Goal: Task Accomplishment & Management: Complete application form

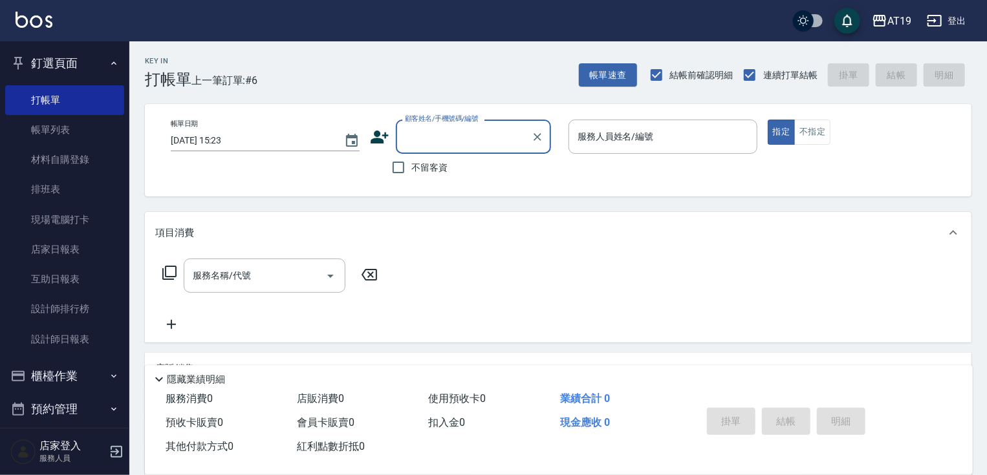
drag, startPoint x: 411, startPoint y: 138, endPoint x: 421, endPoint y: 103, distance: 37.0
click at [414, 132] on input "顧客姓名/手機號碼/編號" at bounding box center [464, 136] width 124 height 23
type input "0957340013"
click at [384, 135] on icon at bounding box center [380, 137] width 18 height 13
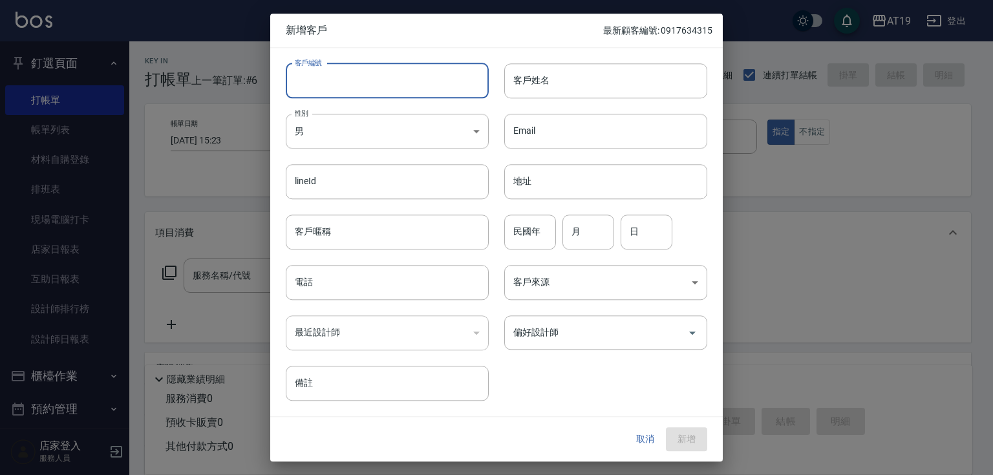
click at [394, 75] on input "客戶編號" at bounding box center [387, 80] width 203 height 35
paste input "0957340013"
type input "0957340013"
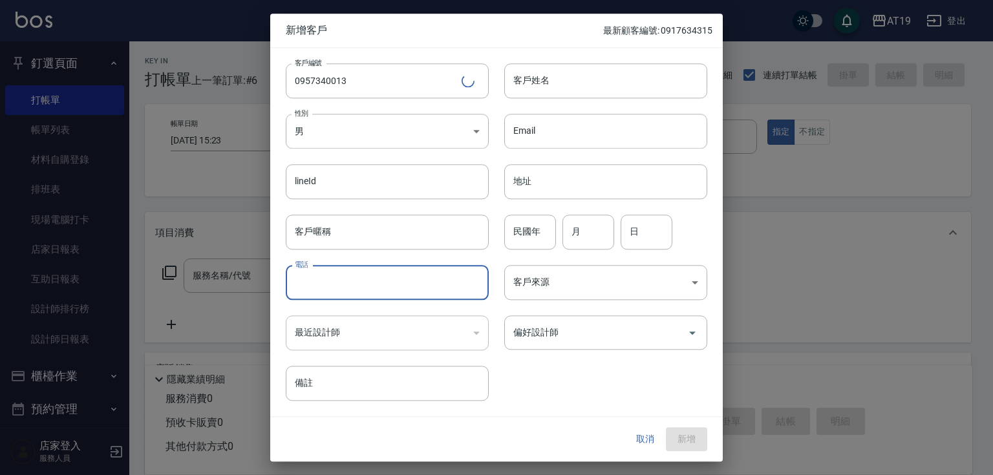
paste input "0957340013"
click at [389, 288] on input "電話" at bounding box center [387, 282] width 203 height 35
type input "0957340013"
click at [378, 131] on body "AT19 登出 釘選頁面 打帳單 帳單列表 材料自購登錄 排班表 現場電腦打卡 店家日報表 互助日報表 設計師排行榜 設計師日報表 櫃檯作業 打帳單 帳單列表…" at bounding box center [496, 331] width 993 height 662
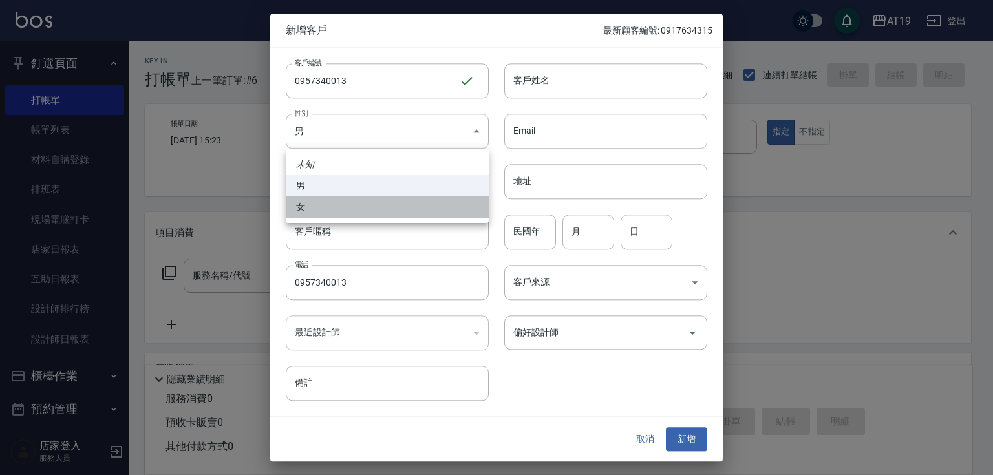
click at [401, 210] on li "女" at bounding box center [387, 207] width 203 height 21
type input "[DEMOGRAPHIC_DATA]"
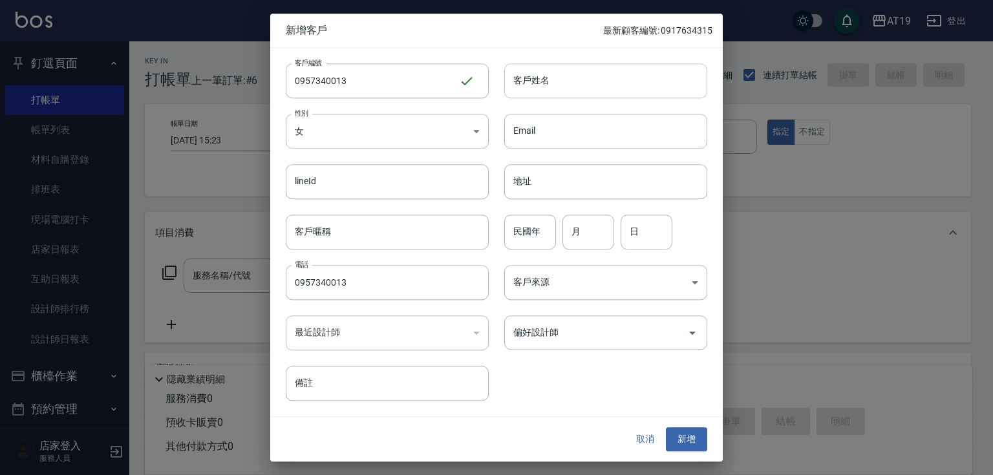
drag, startPoint x: 539, startPoint y: 91, endPoint x: 521, endPoint y: 44, distance: 50.0
click at [539, 90] on input "客戶姓名" at bounding box center [605, 80] width 203 height 35
type input "sanoy"
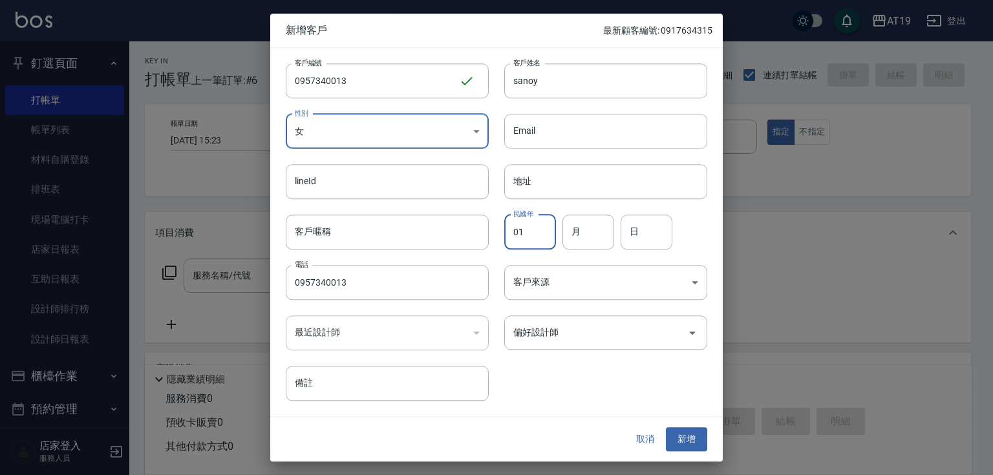
type input "01"
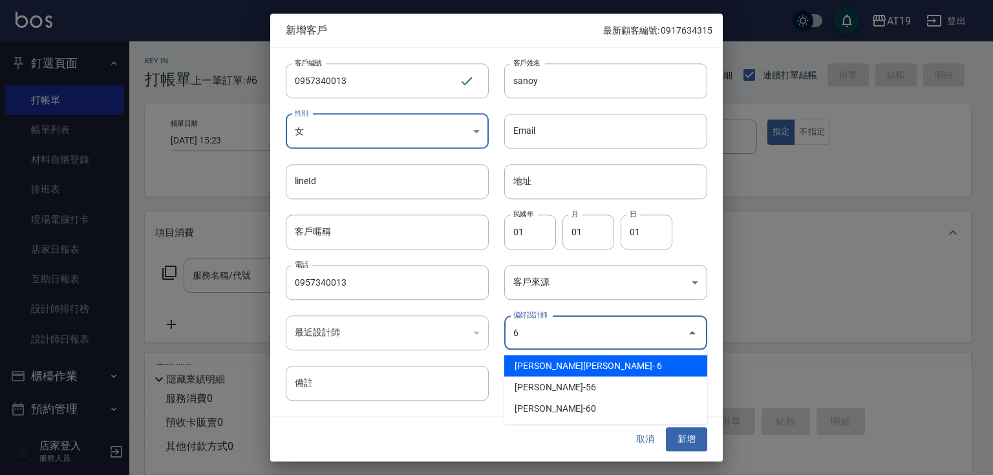
type input "[PERSON_NAME][PERSON_NAME]"
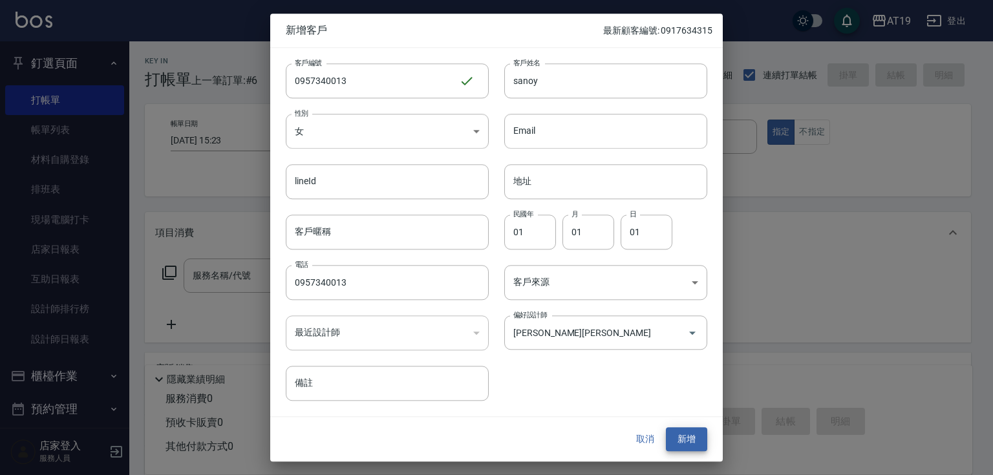
click at [666, 428] on button "新增" at bounding box center [686, 440] width 41 height 24
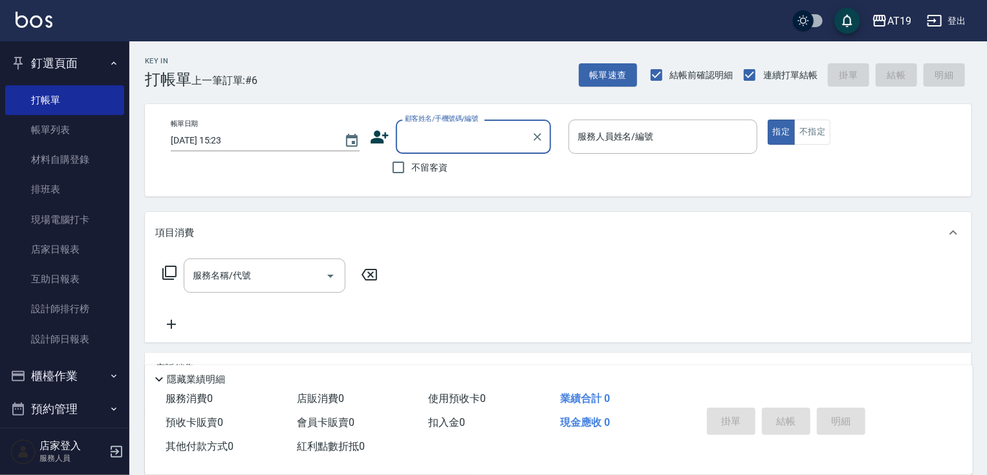
click at [453, 129] on div "顧客姓名/手機號碼/編號 顧客姓名/手機號碼/編號" at bounding box center [473, 137] width 155 height 34
type input "0911225664"
click at [374, 128] on icon at bounding box center [379, 136] width 19 height 19
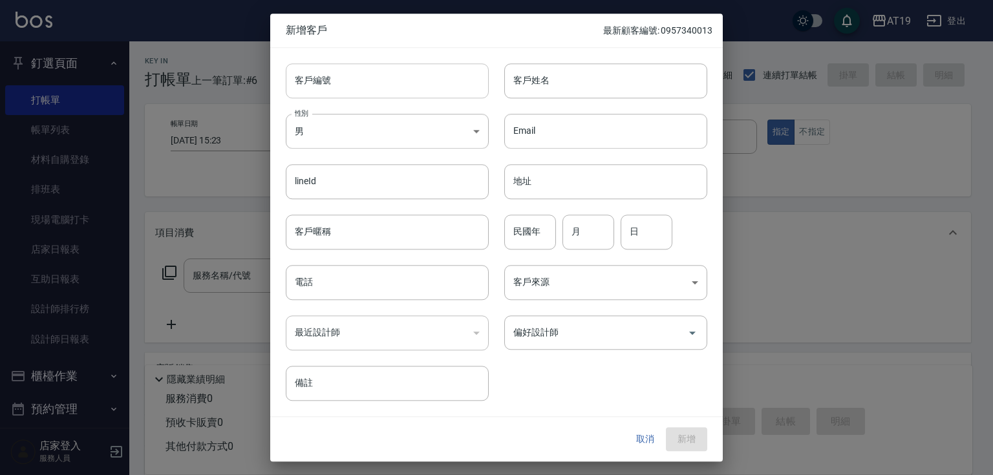
click at [424, 81] on input "客戶編號" at bounding box center [387, 80] width 203 height 35
paste input "0911225664"
type input "0911225664"
click at [405, 295] on input "電話" at bounding box center [387, 282] width 203 height 35
paste input "0911225664"
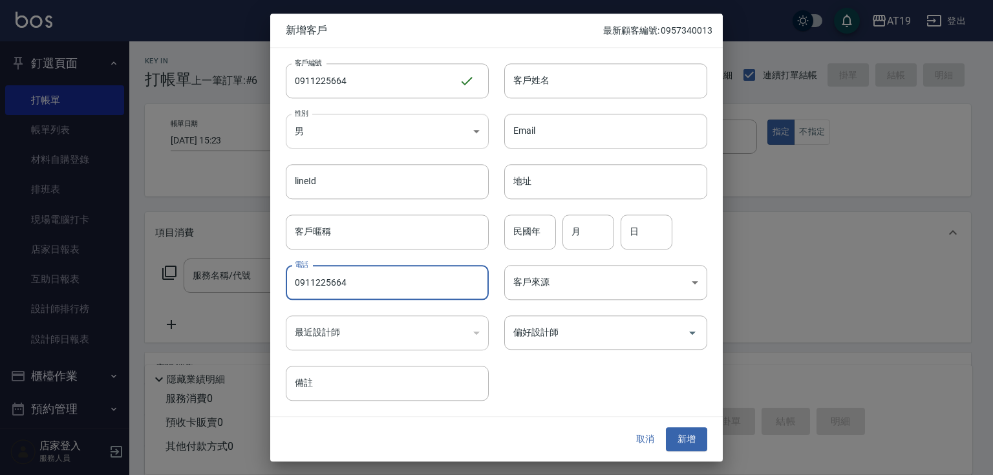
type input "0911225664"
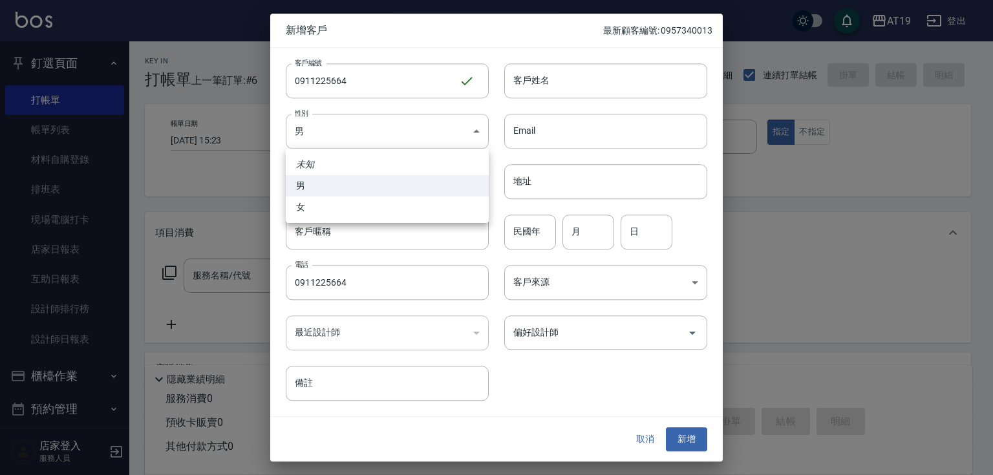
drag, startPoint x: 398, startPoint y: 138, endPoint x: 415, endPoint y: 193, distance: 57.1
click at [398, 142] on body "AT19 登出 釘選頁面 打帳單 帳單列表 材料自購登錄 排班表 現場電腦打卡 店家日報表 互助日報表 設計師排行榜 設計師日報表 櫃檯作業 打帳單 帳單列表…" at bounding box center [496, 331] width 993 height 662
drag, startPoint x: 416, startPoint y: 211, endPoint x: 444, endPoint y: 165, distance: 54.2
click at [419, 207] on li "女" at bounding box center [387, 207] width 203 height 21
type input "[DEMOGRAPHIC_DATA]"
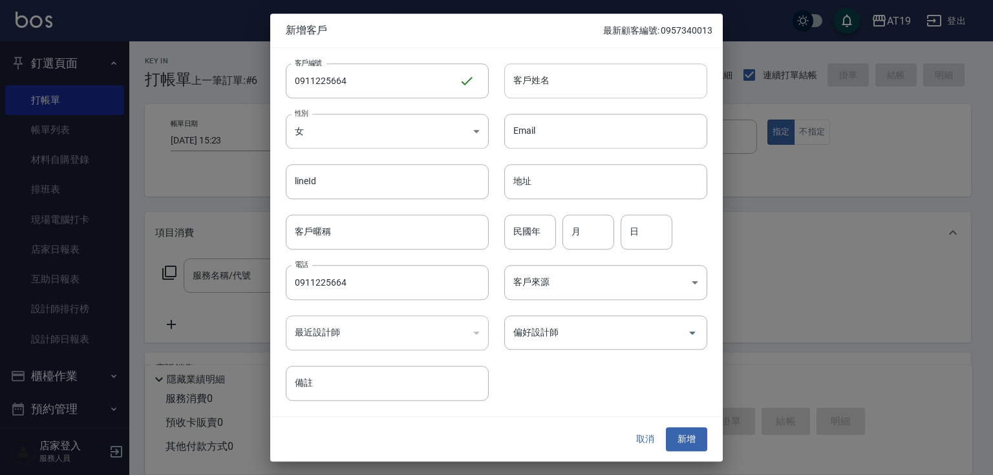
click at [533, 85] on input "客戶姓名" at bounding box center [605, 80] width 203 height 35
type input "t"
type input "陳??"
type input "01"
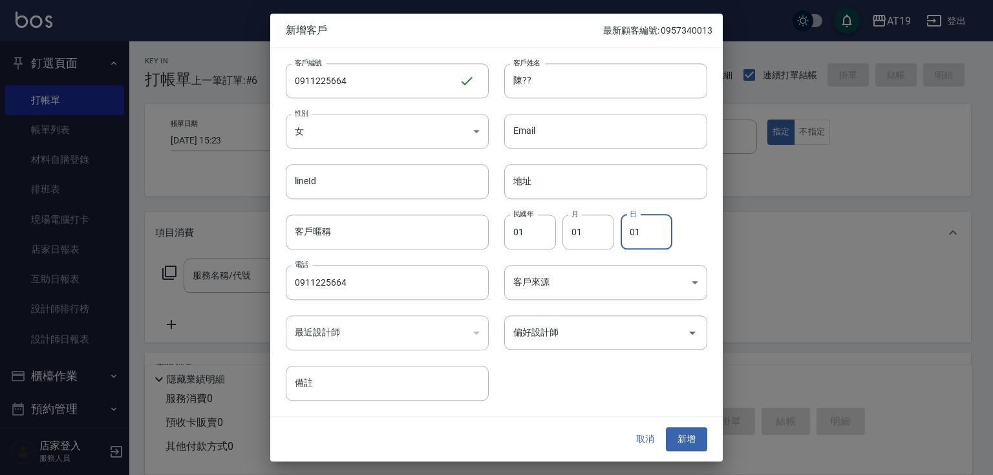
type input "01"
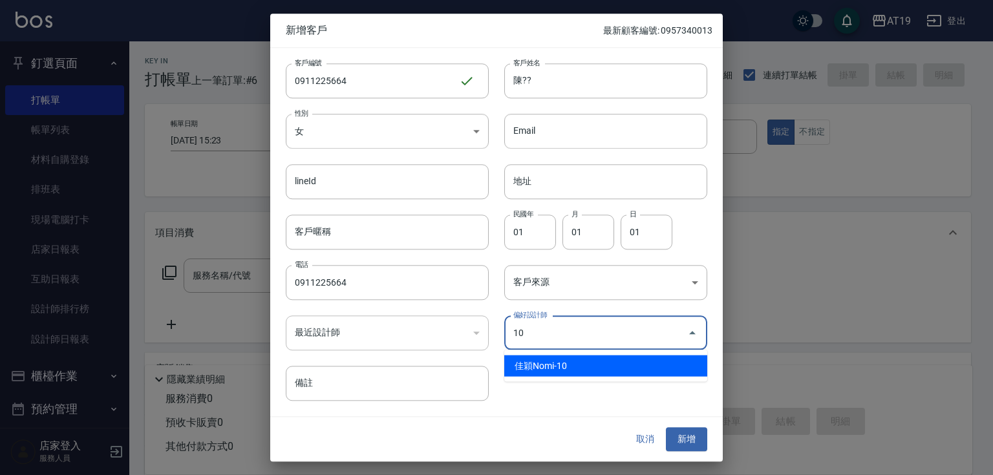
type input "佳穎Nomi"
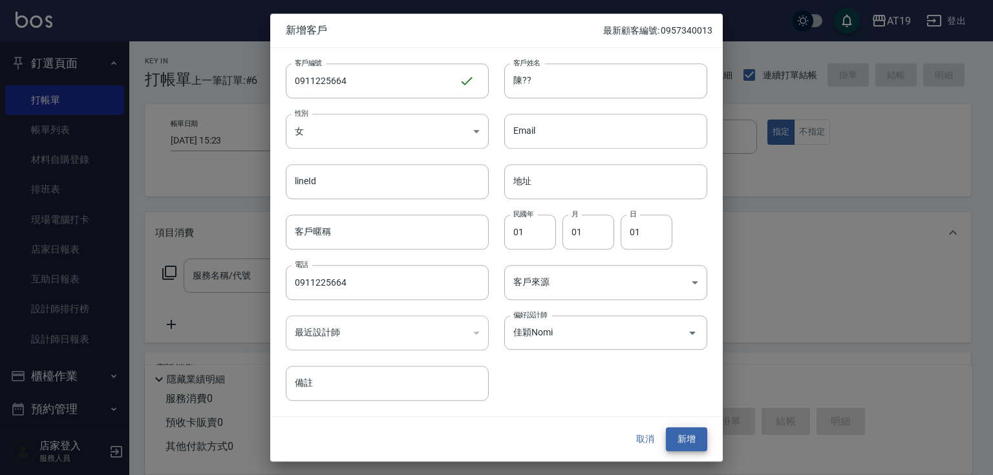
click at [666, 428] on button "新增" at bounding box center [686, 440] width 41 height 24
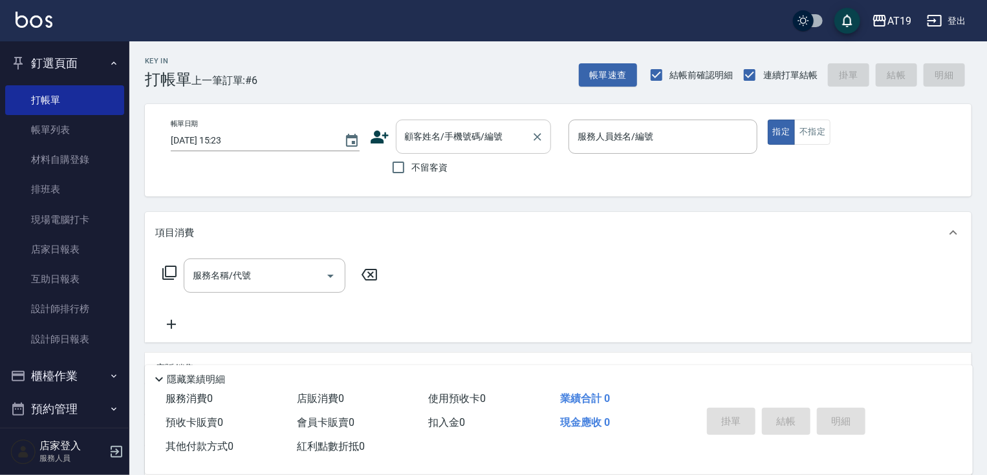
click at [464, 139] on input "顧客姓名/手機號碼/編號" at bounding box center [464, 136] width 124 height 23
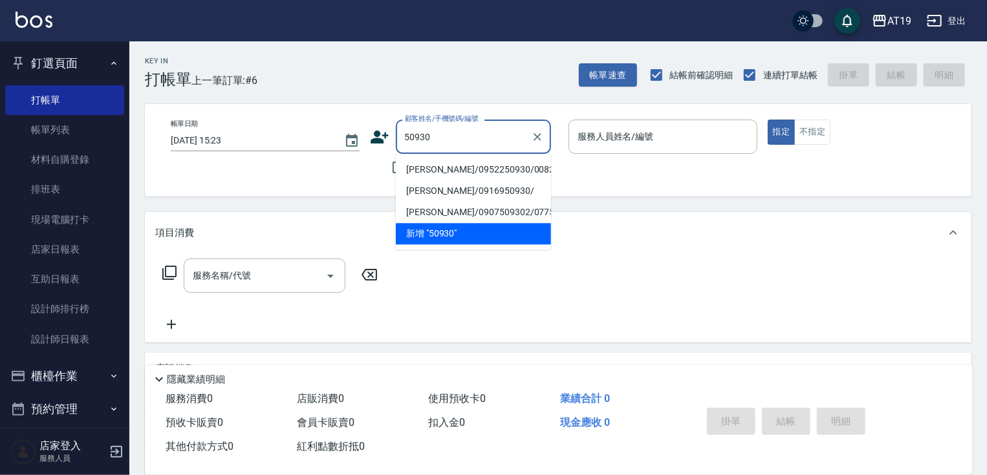
type input "[PERSON_NAME]/0952250930/00822"
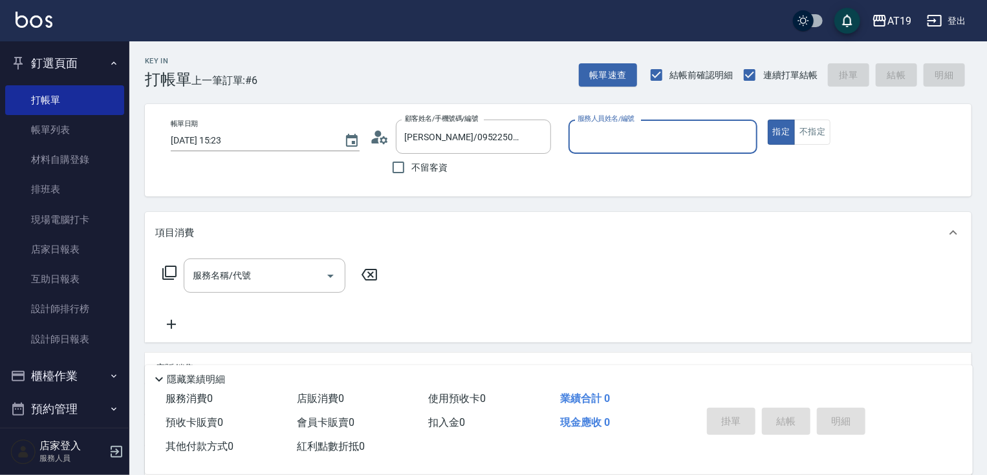
type input "Lannie- 2"
click at [768, 120] on button "指定" at bounding box center [782, 132] width 28 height 25
type button "true"
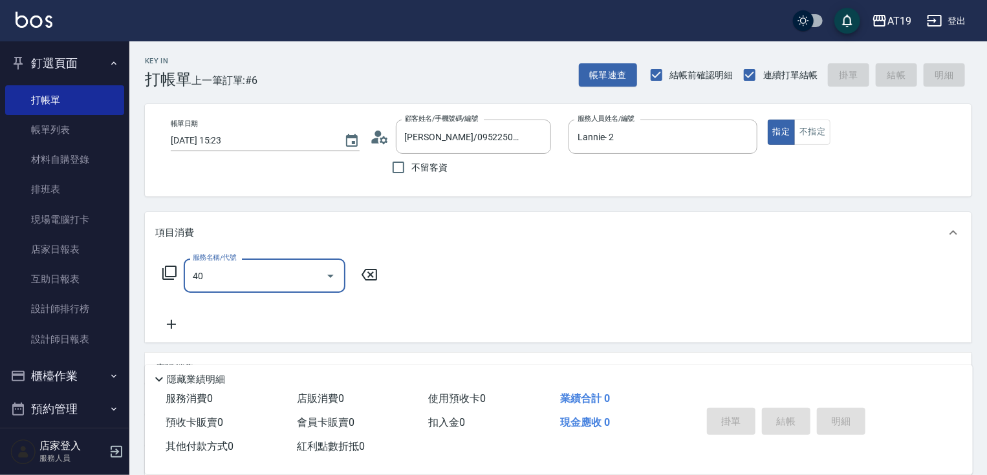
type input "401"
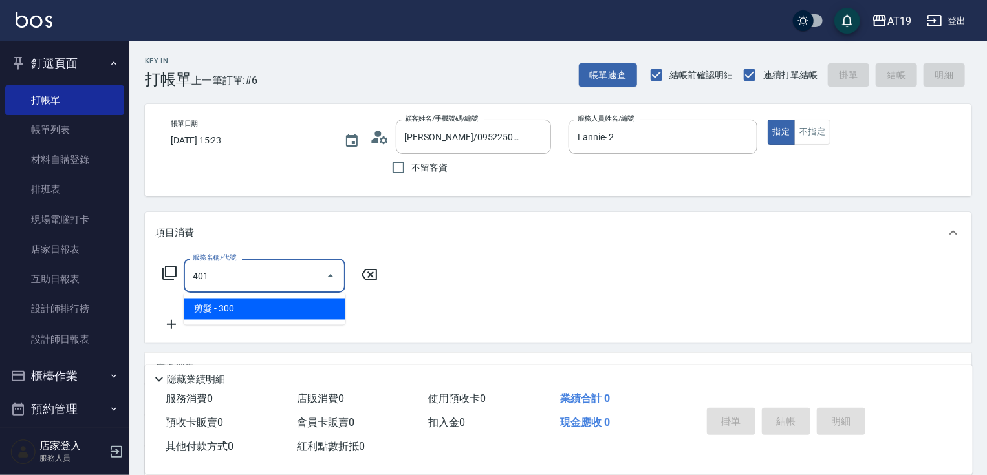
type input "30"
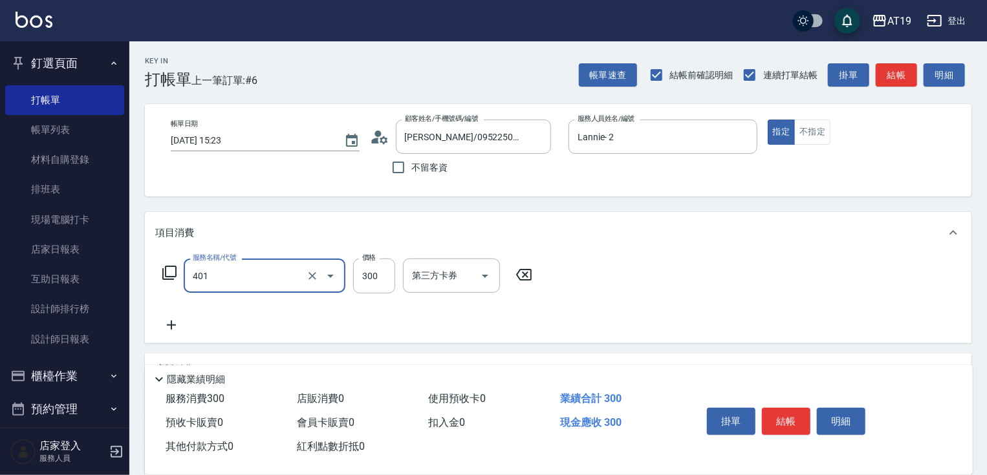
type input "剪髮(401)"
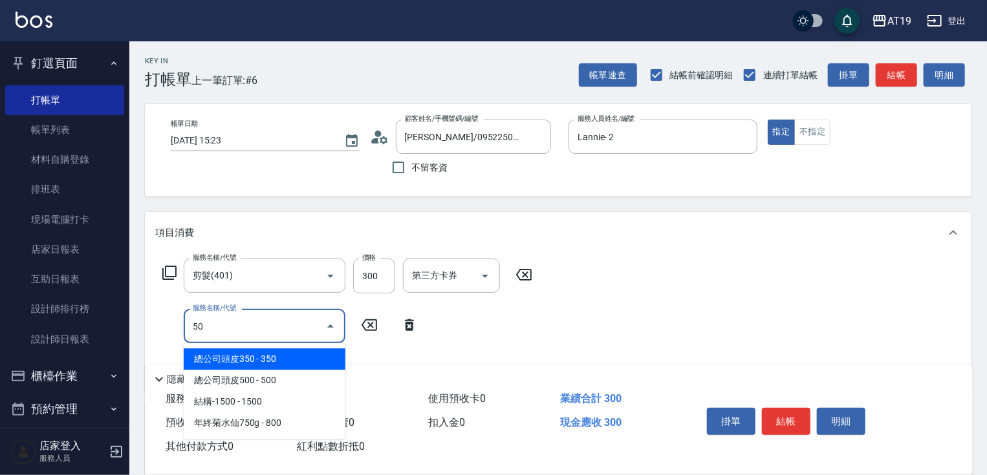
type input "501"
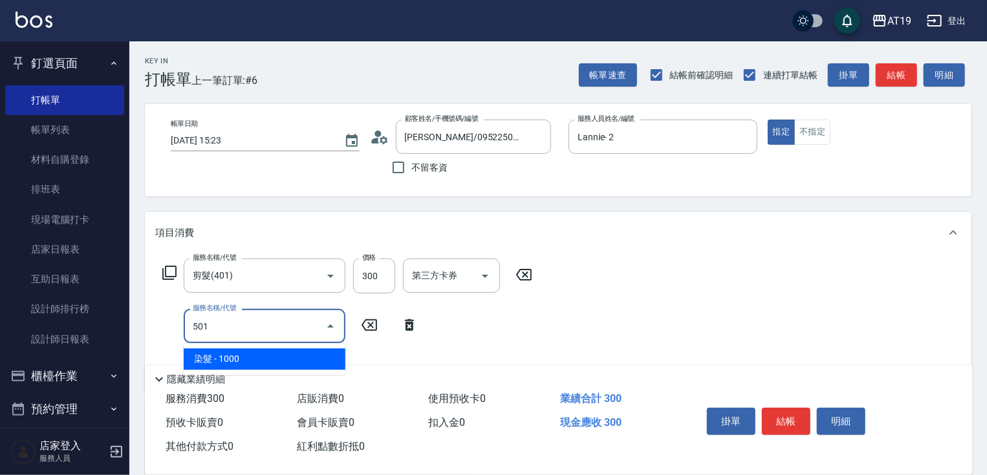
type input "130"
type input "染髮(501)"
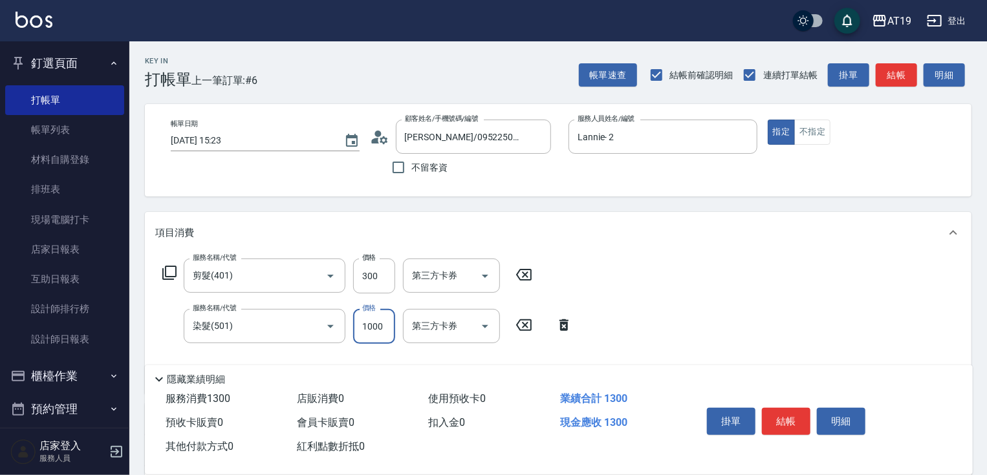
type input "1"
type input "30"
type input "180"
type input "40"
type input "1800"
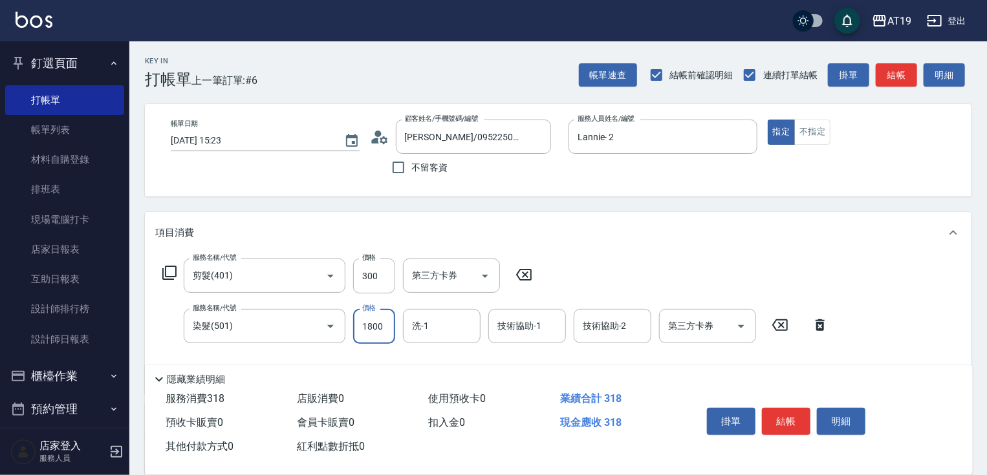
type input "210"
type input "1800"
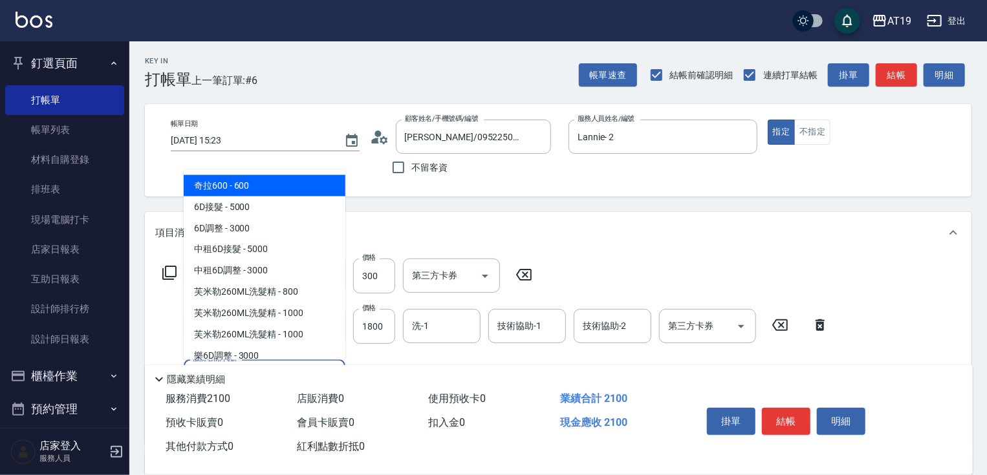
type input "601"
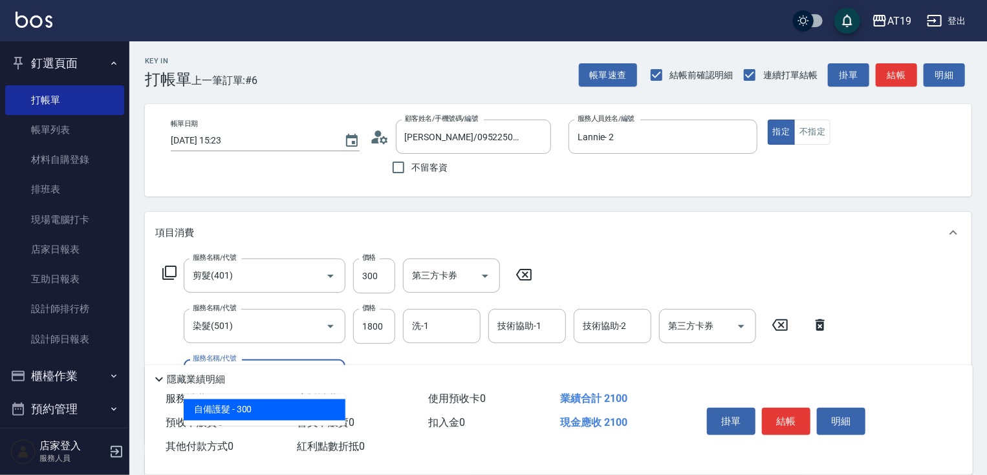
type input "240"
type input "自備護髮(601)"
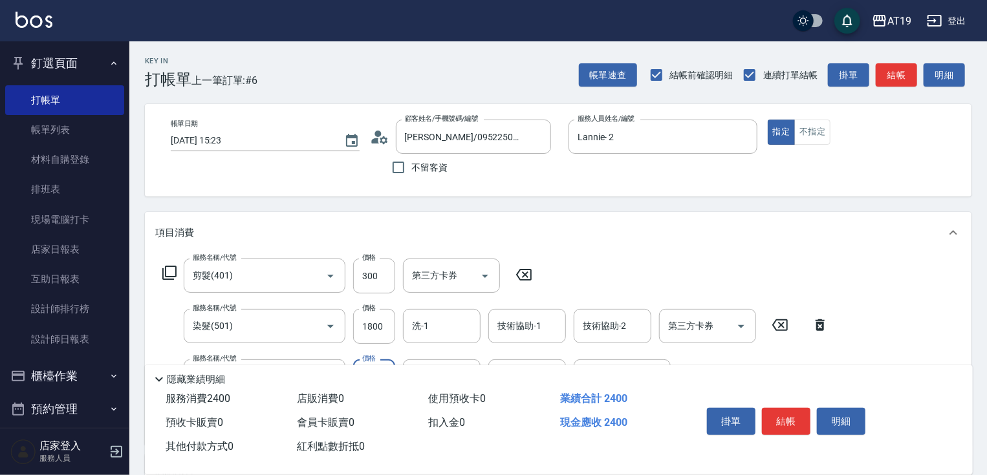
type input "8"
type input "210"
type input "800"
type input "290"
type input "800"
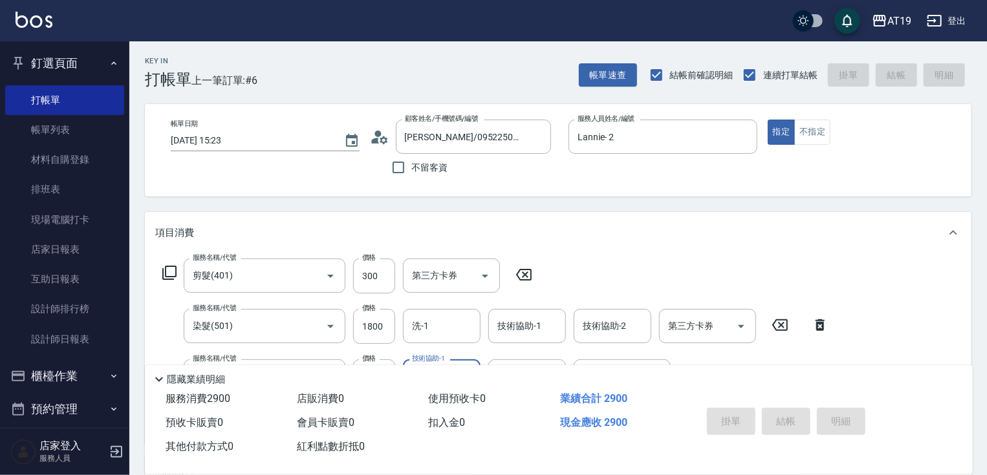
type input "[DATE] 16:25"
type input "0"
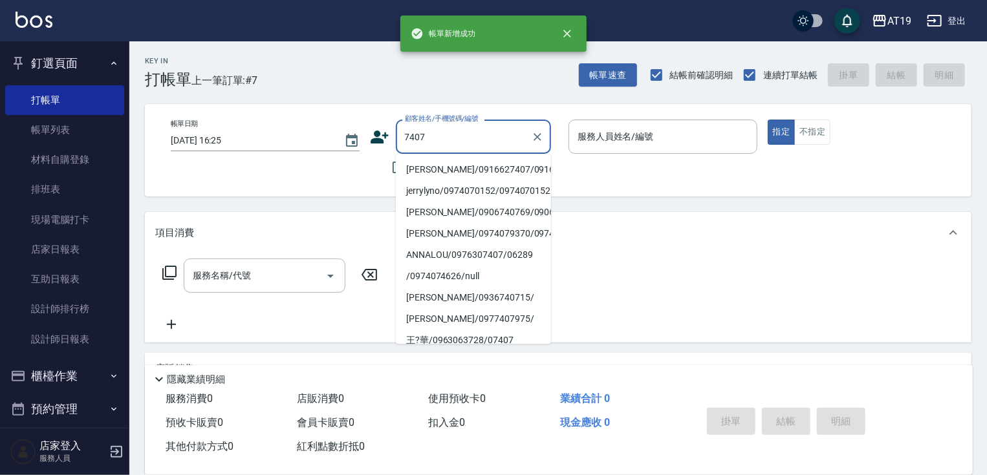
type input "[PERSON_NAME]/0916627407/0916627407"
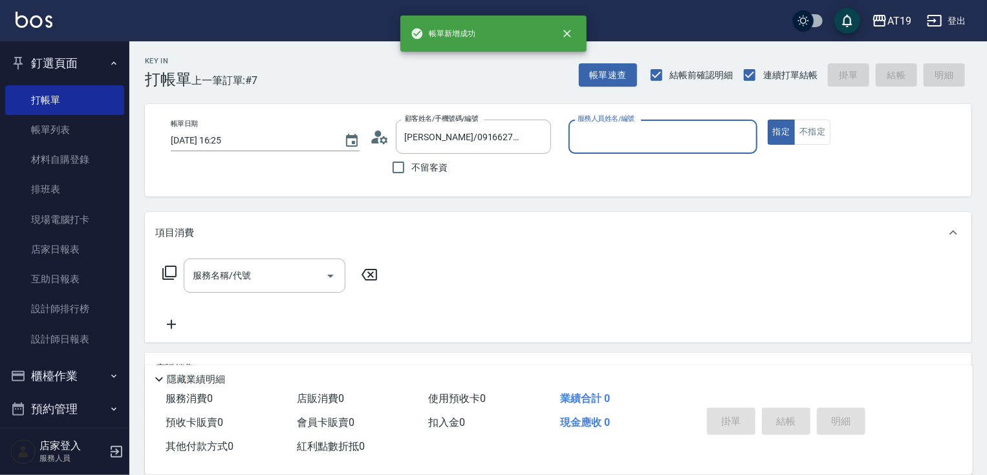
type input "Lannie- 2"
click at [768, 120] on button "指定" at bounding box center [782, 132] width 28 height 25
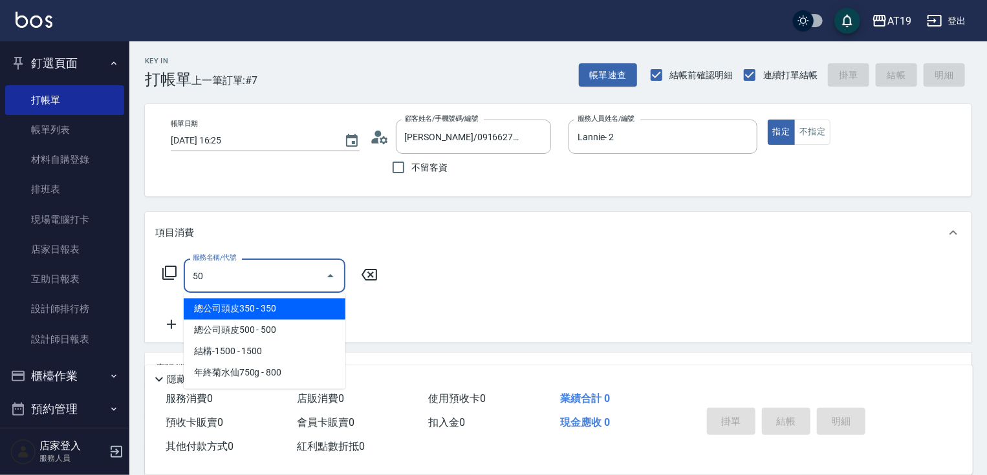
type input "5"
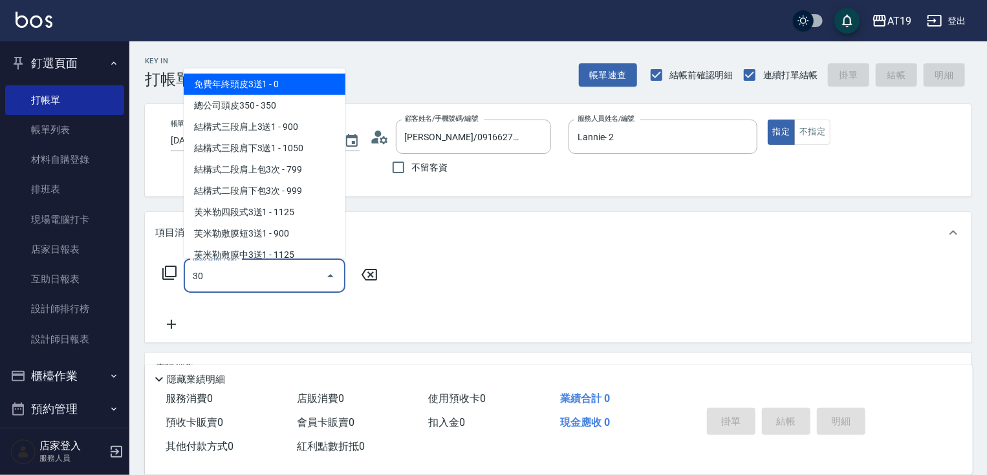
type input "301"
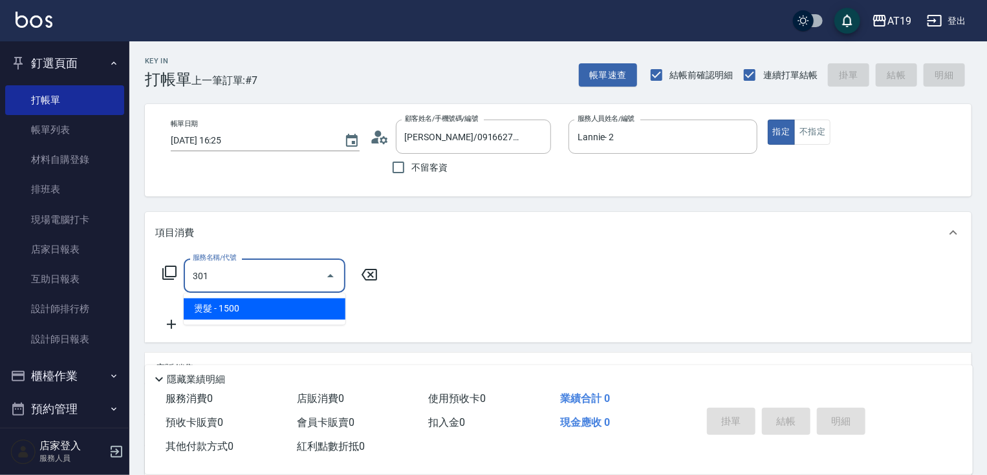
type input "150"
type input "燙髮(301)"
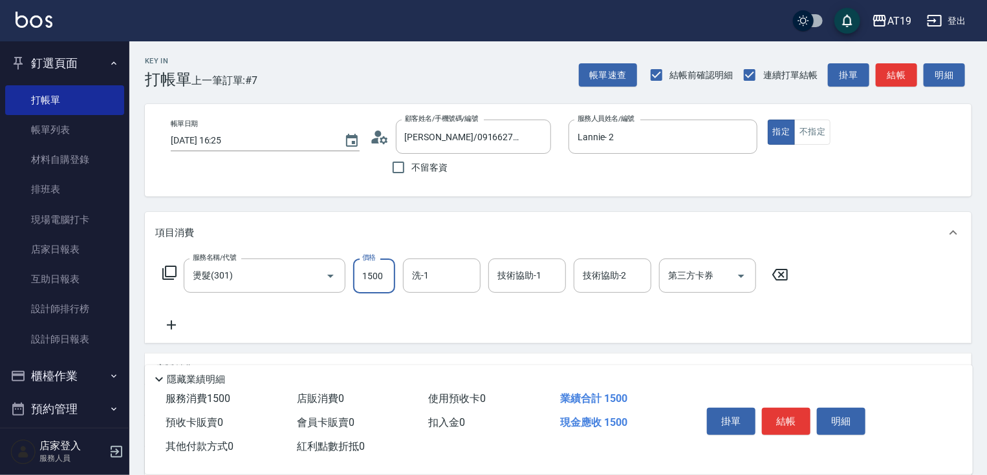
type input "2"
type input "0"
type input "20"
type input "200"
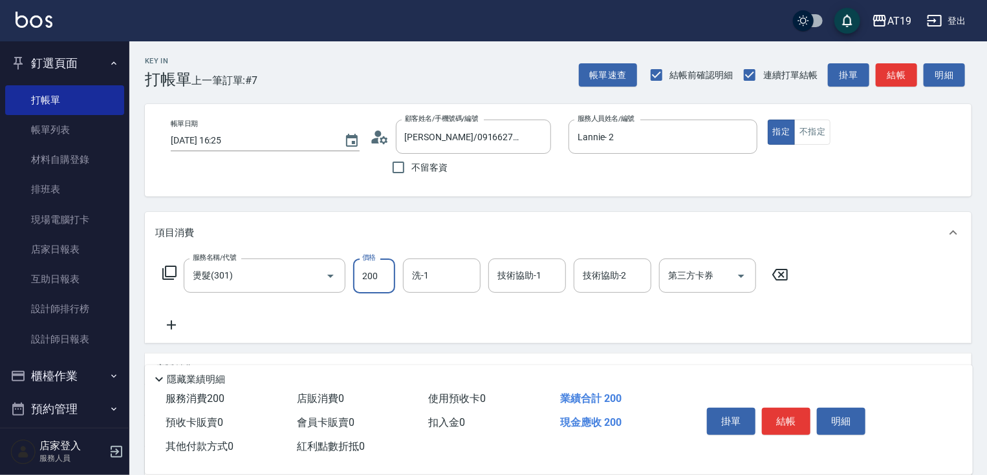
type input "200"
type input "2000"
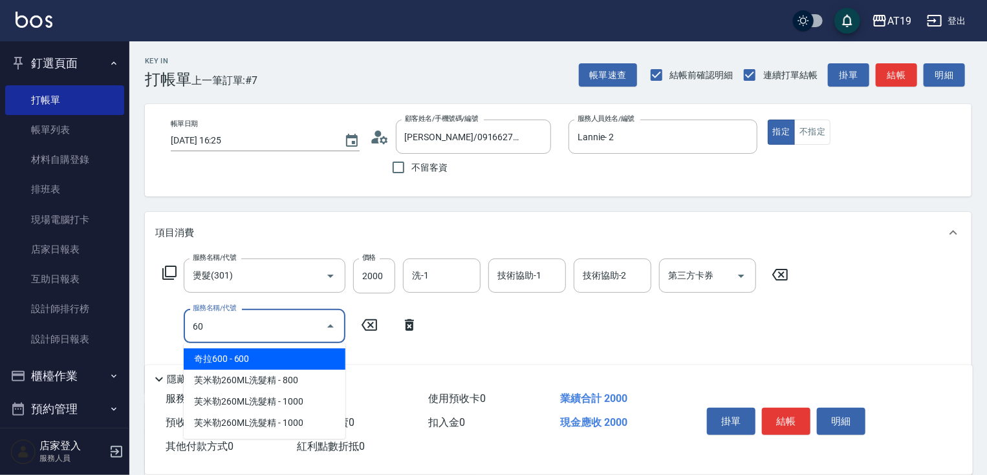
type input "601"
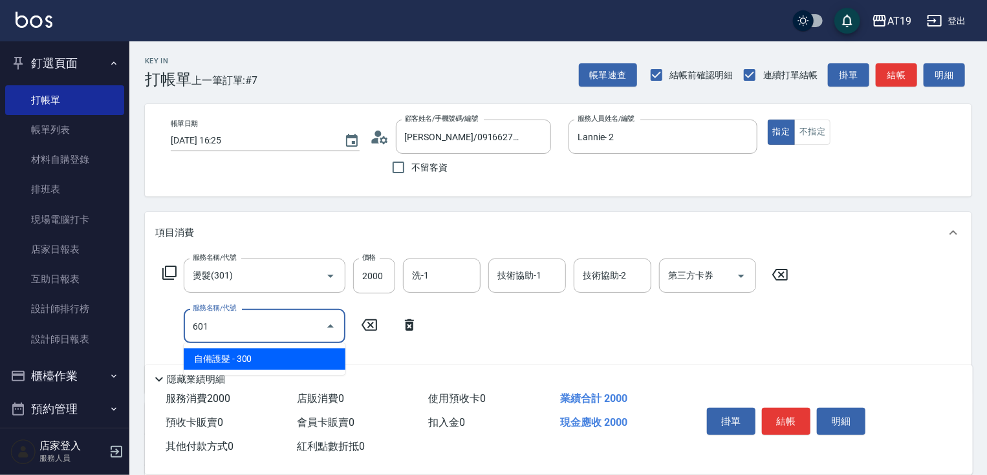
type input "230"
type input "自備護髮(601)"
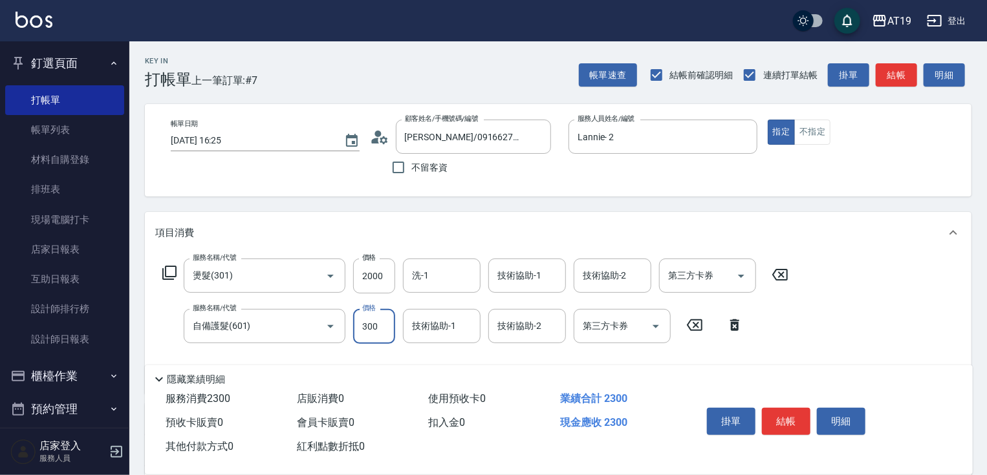
type input "8"
type input "200"
type input "80"
type input "280"
type input "800"
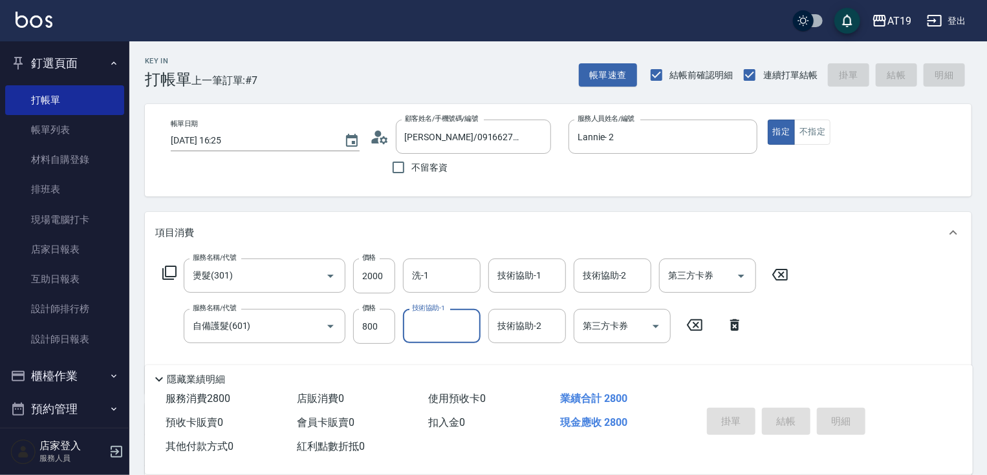
type input "0"
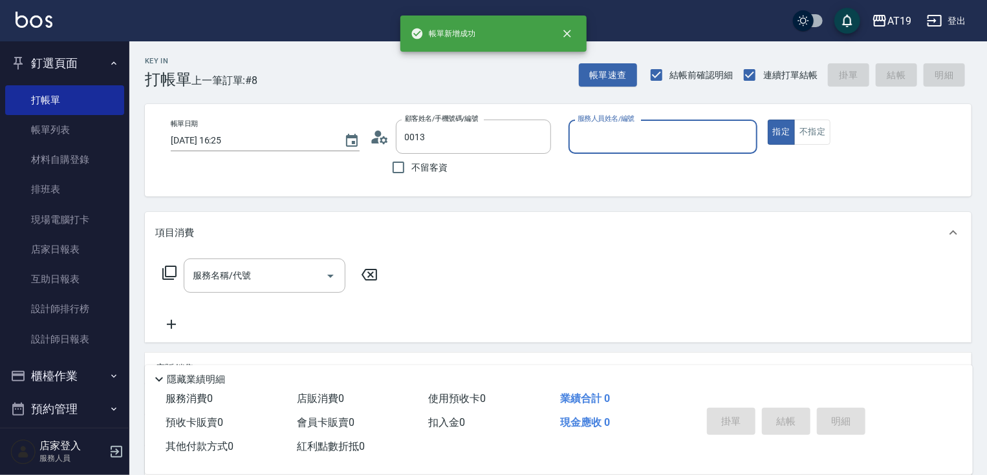
type input "sanoy/0957340013/0957340013"
type input "[PERSON_NAME]- 6"
click at [768, 120] on button "指定" at bounding box center [782, 132] width 28 height 25
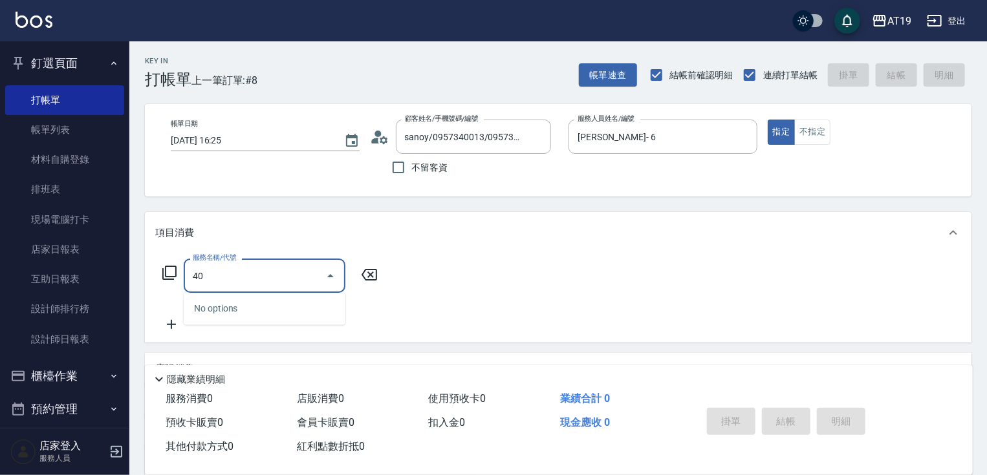
type input "401"
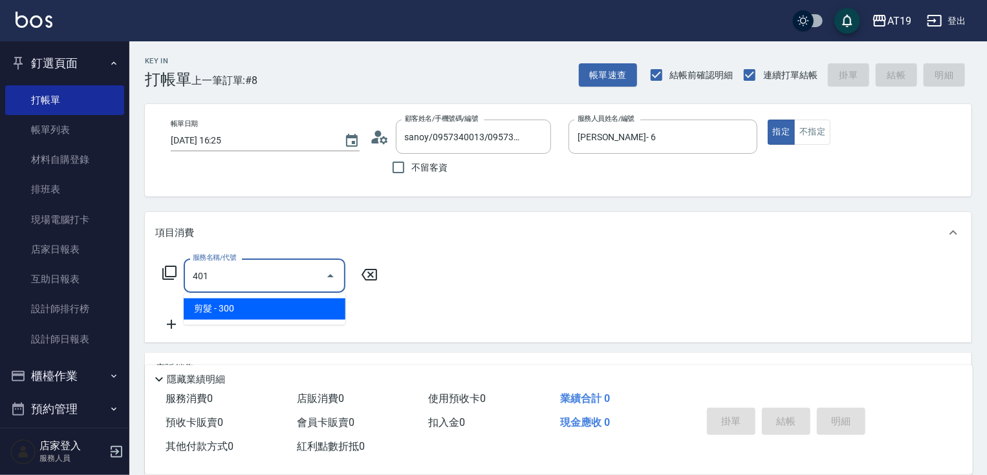
type input "30"
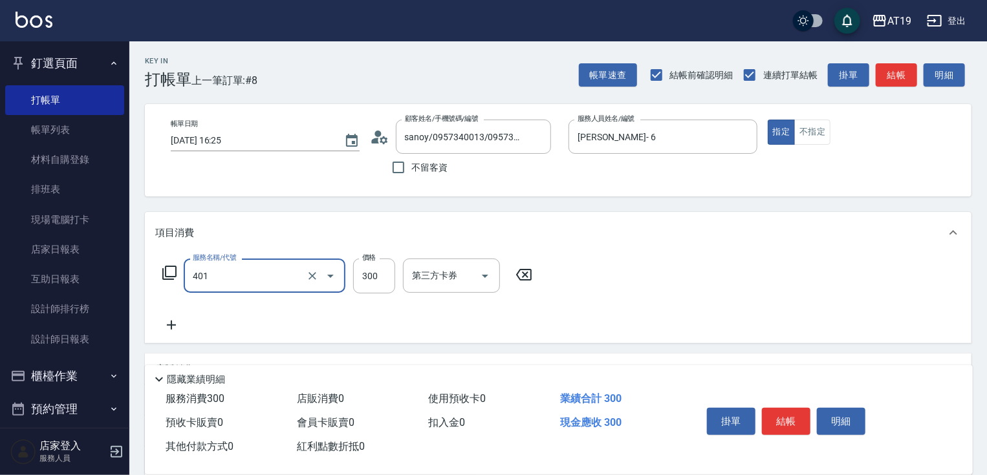
type input "剪髮(401)"
type input "0"
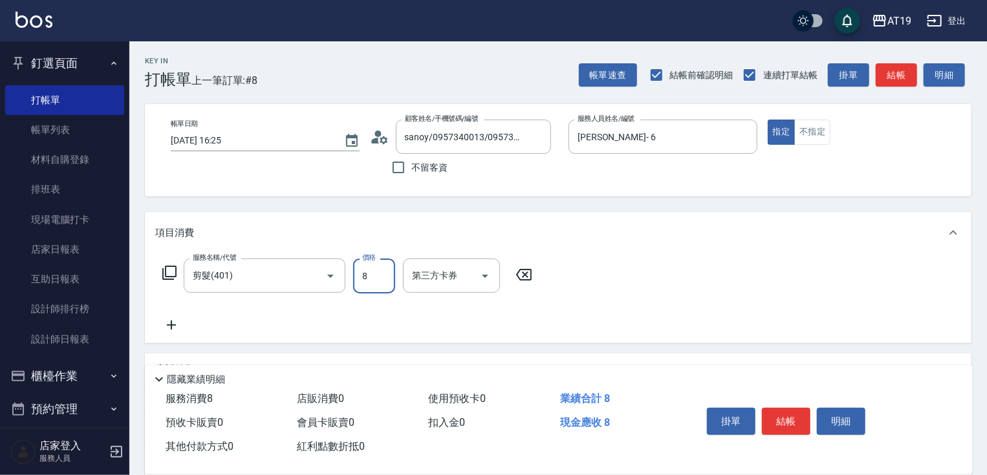
type input "80"
type input "800"
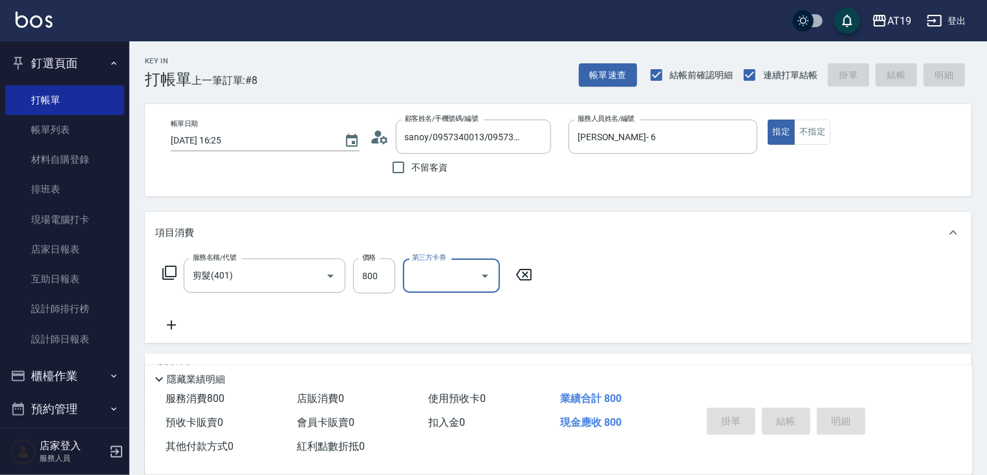
type input "0"
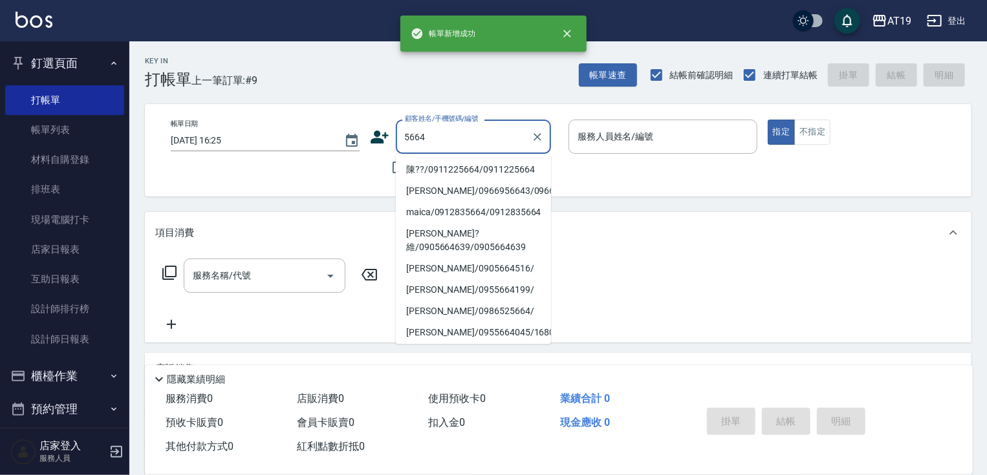
type input "陳??/0911225664/0911225664"
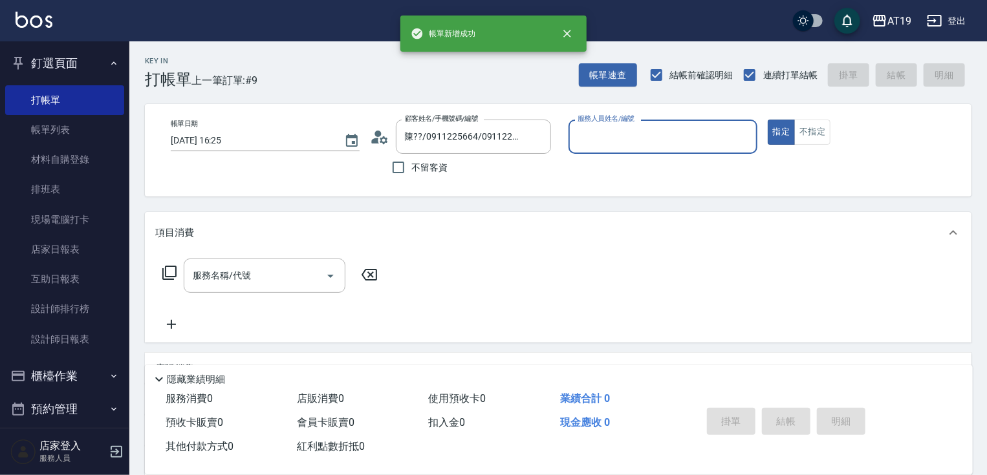
type input "Nomi-10"
click at [768, 120] on button "指定" at bounding box center [782, 132] width 28 height 25
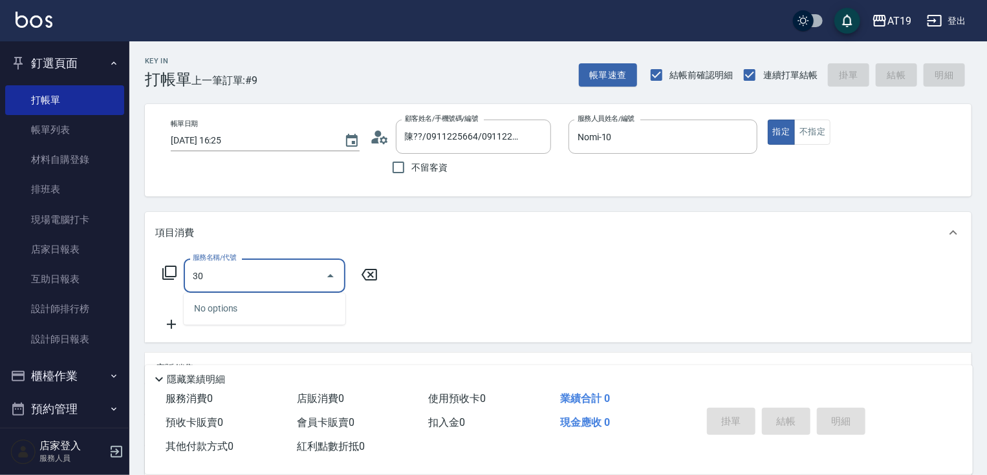
type input "3"
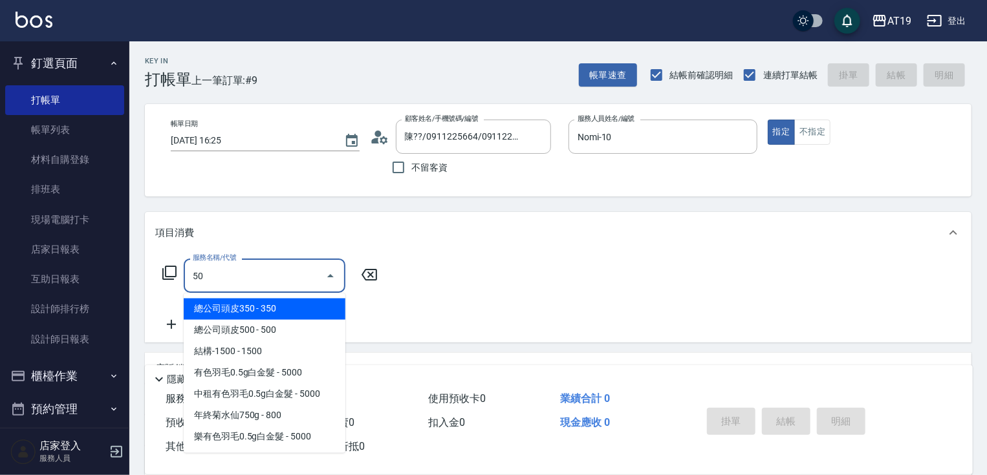
type input "501"
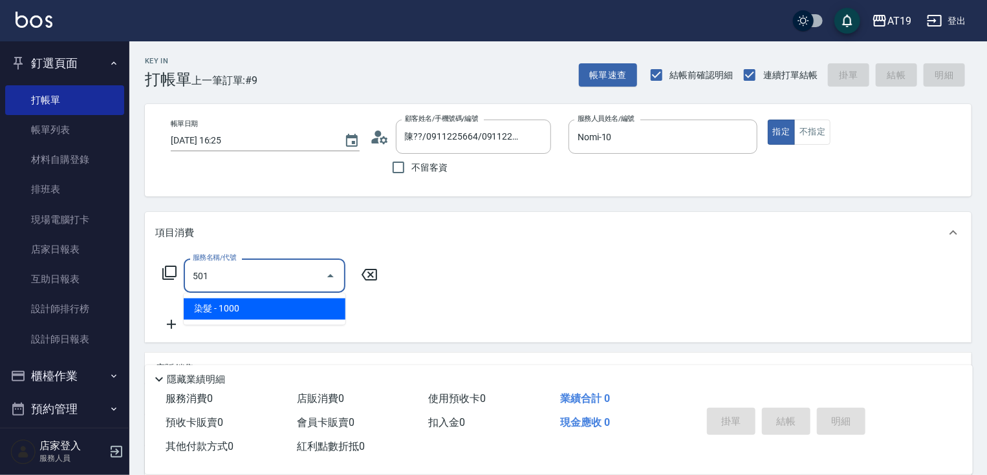
type input "100"
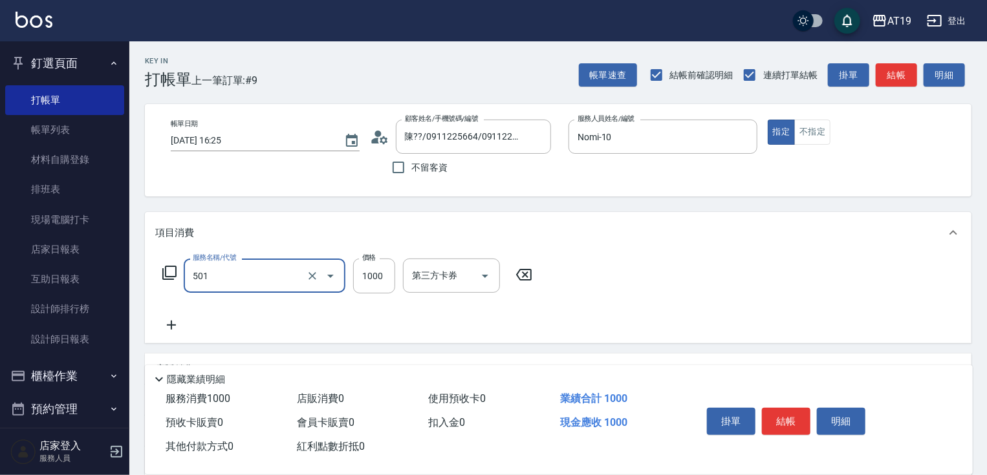
type input "染髮(501)"
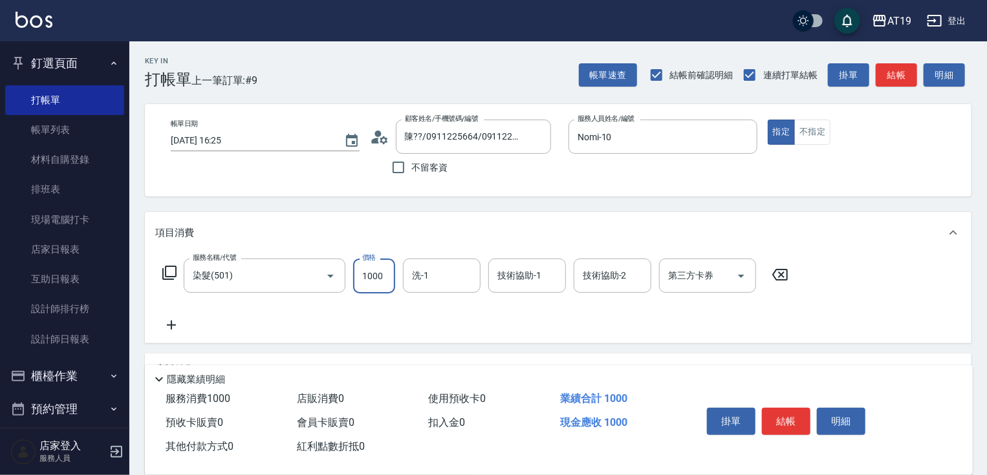
type input "1"
type input "0"
type input "11"
type input "10"
type input "118"
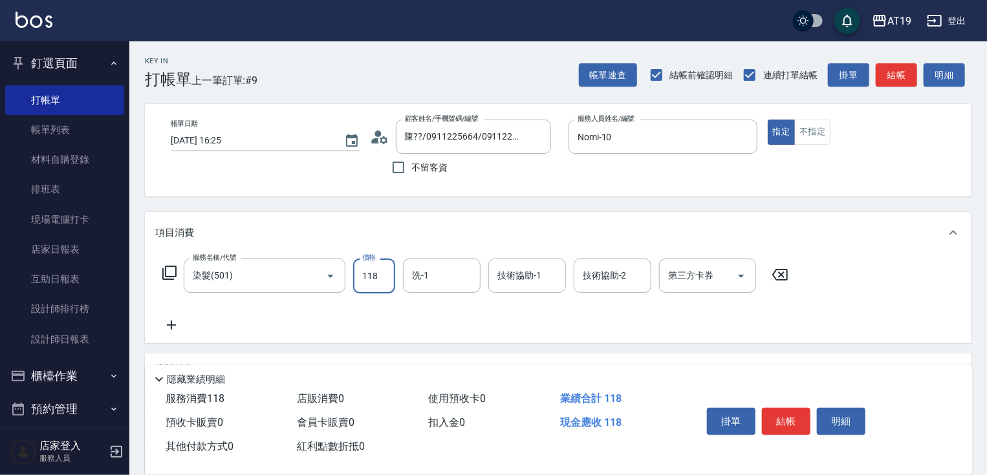
type input "110"
type input "1180"
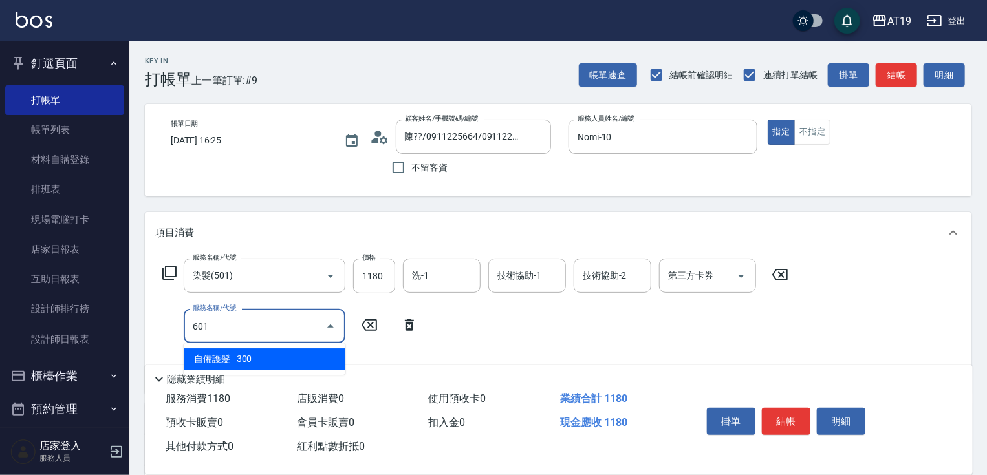
type input "601"
type input "140"
type input "自備護髮(601)"
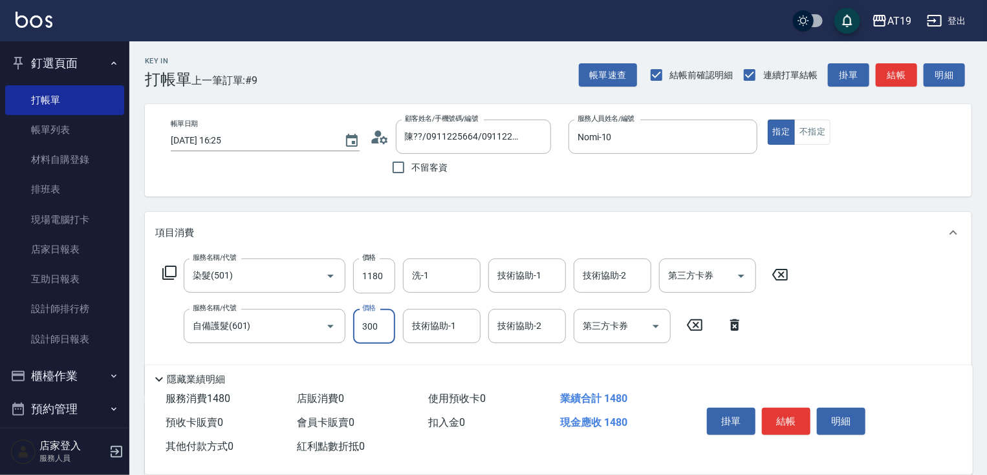
type input "110"
type input "23"
type input "120"
type input "230"
type input "140"
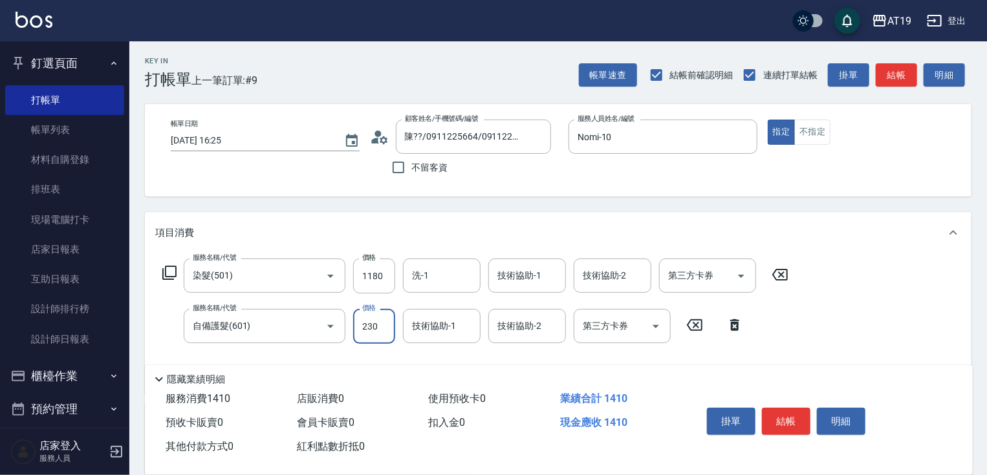
type input "2300"
type input "340"
type input "2300"
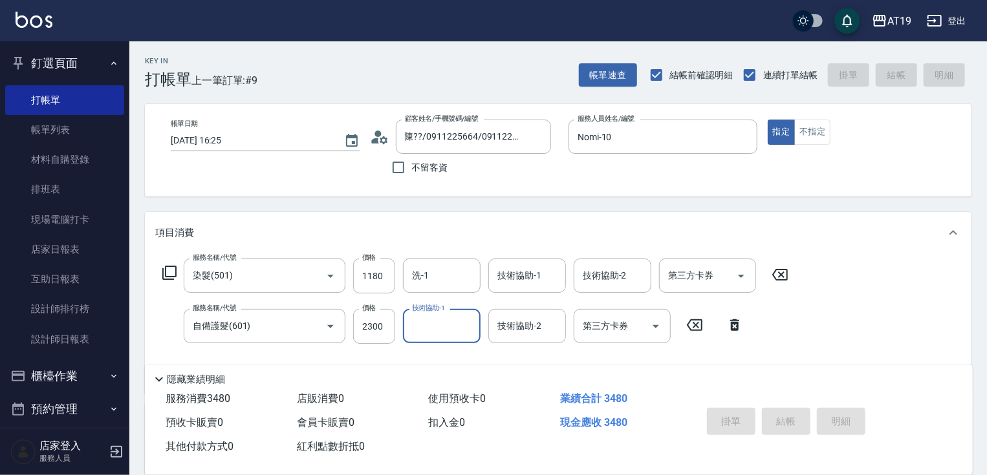
type input "0"
